Goal: Transaction & Acquisition: Book appointment/travel/reservation

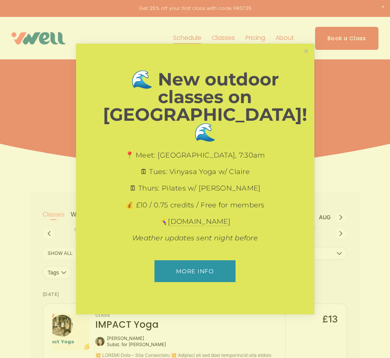
click at [211, 263] on link "More info" at bounding box center [194, 272] width 81 height 22
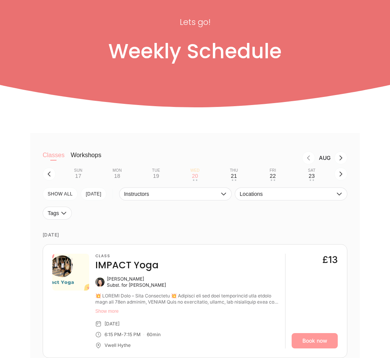
scroll to position [61, 0]
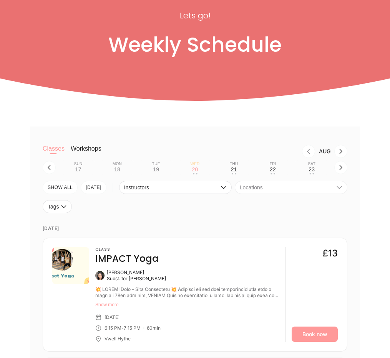
click at [274, 194] on button "Locations" at bounding box center [291, 187] width 112 height 13
click at [272, 202] on li "Vwell Hythe" at bounding box center [291, 205] width 112 height 14
click at [265, 203] on li "Vwell Hythe" at bounding box center [291, 205] width 112 height 14
click at [259, 205] on li "Vwell Hythe" at bounding box center [291, 205] width 112 height 14
click at [197, 209] on div "Tags" at bounding box center [195, 208] width 304 height 16
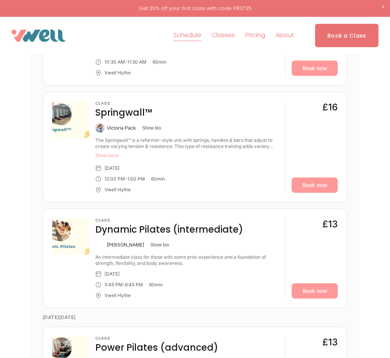
scroll to position [1594, 0]
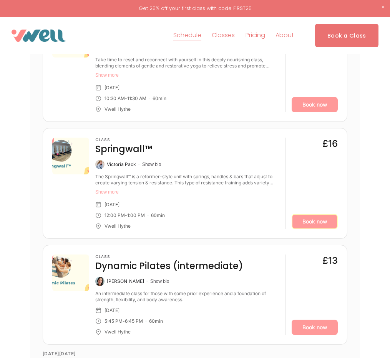
click at [301, 222] on link "Book now" at bounding box center [314, 221] width 46 height 15
